Goal: Navigation & Orientation: Find specific page/section

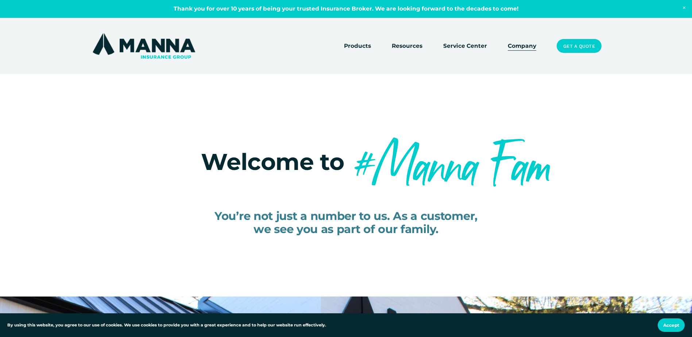
click at [473, 45] on link "Service Center" at bounding box center [465, 46] width 44 height 10
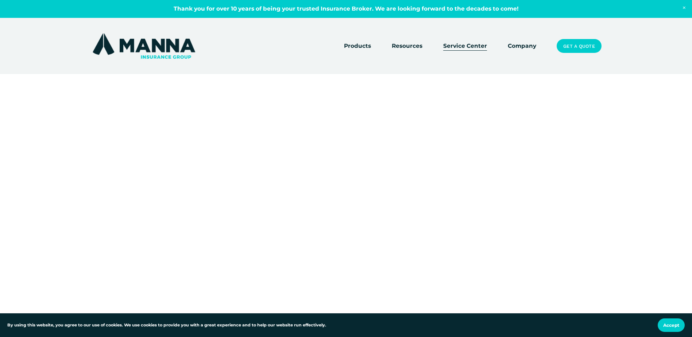
click at [528, 43] on link "Company" at bounding box center [522, 46] width 28 height 10
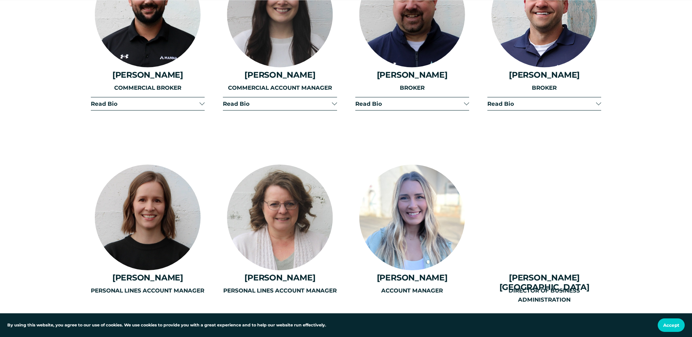
scroll to position [1787, 0]
